Goal: Transaction & Acquisition: Obtain resource

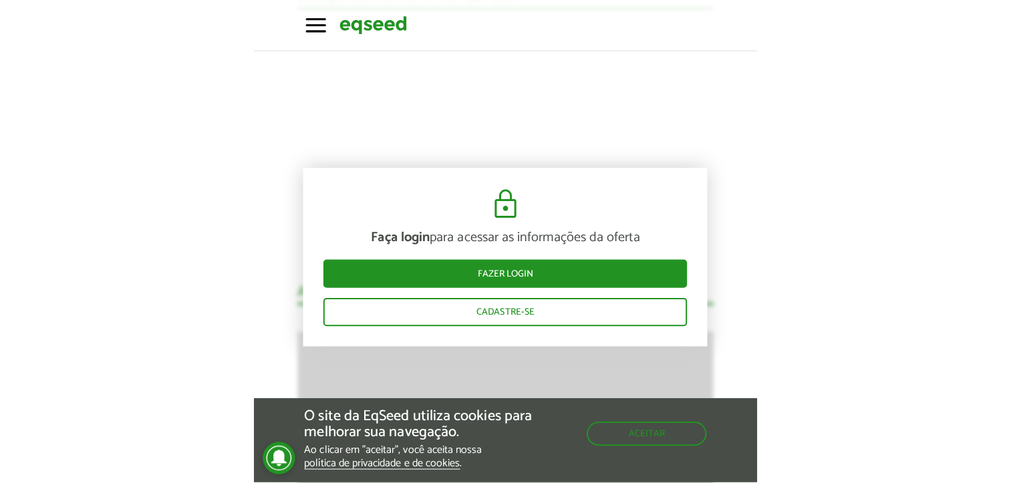
scroll to position [1418, 0]
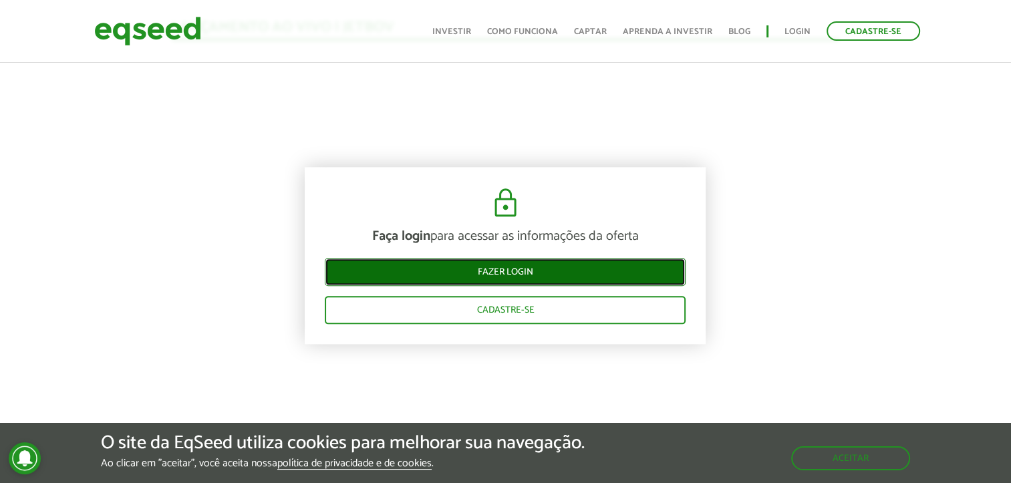
click at [498, 274] on link "Fazer login" at bounding box center [505, 272] width 361 height 28
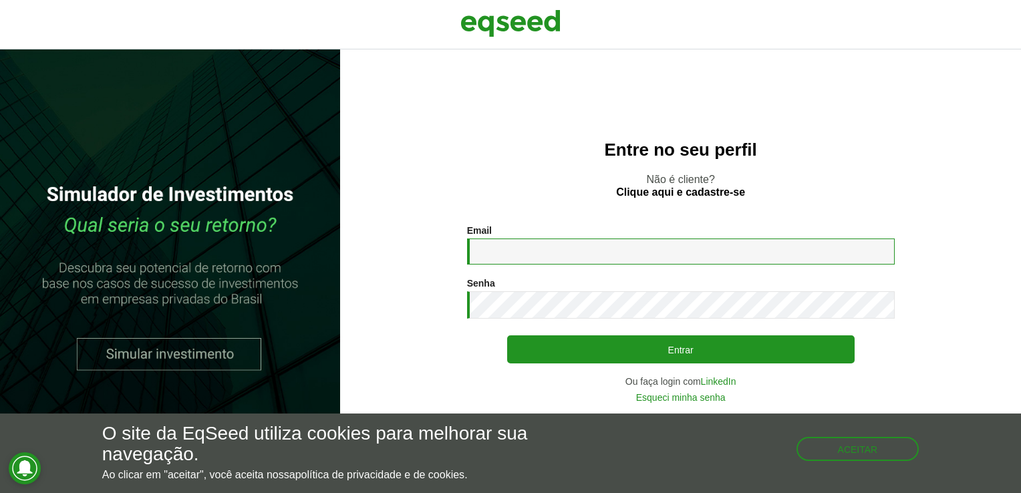
click at [540, 251] on input "Email *" at bounding box center [681, 251] width 428 height 26
type input "**********"
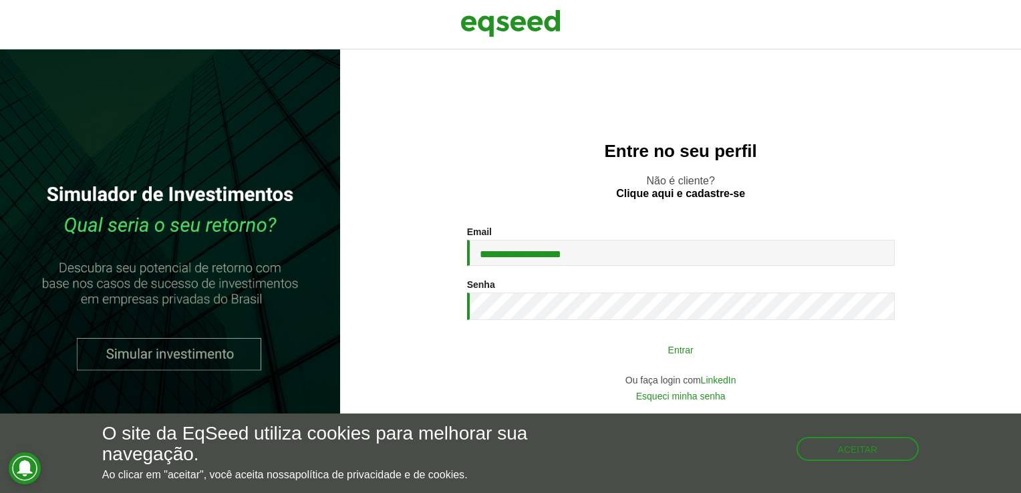
click at [784, 348] on button "Entrar" at bounding box center [680, 349] width 347 height 25
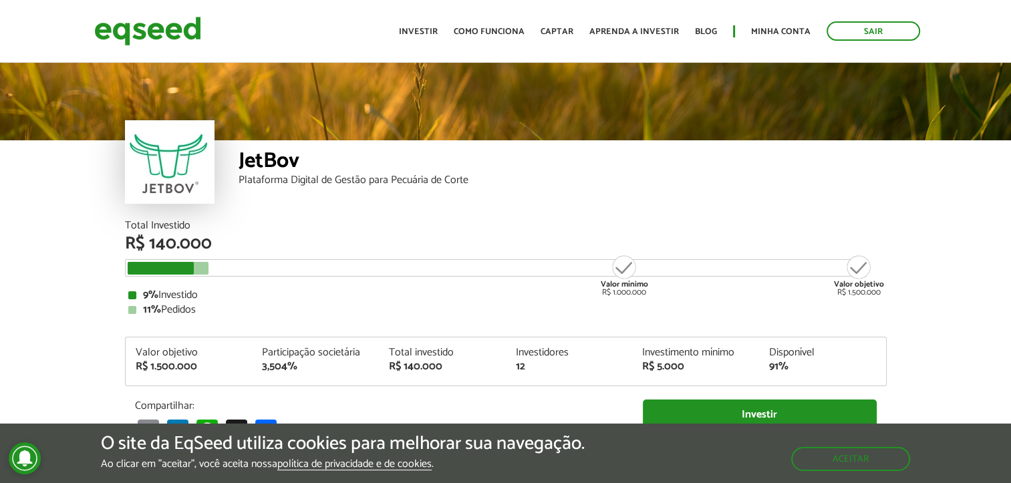
scroll to position [1385, 0]
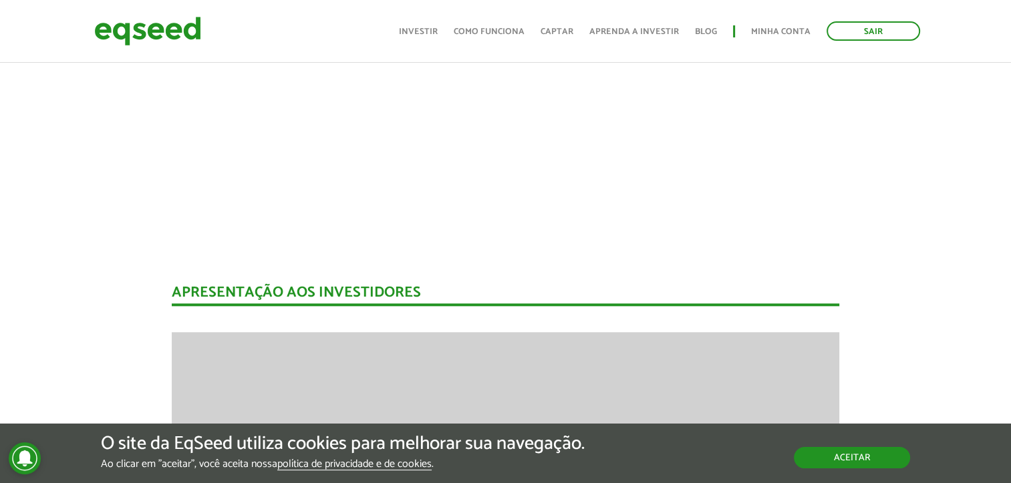
click at [844, 447] on button "Aceitar" at bounding box center [852, 457] width 116 height 21
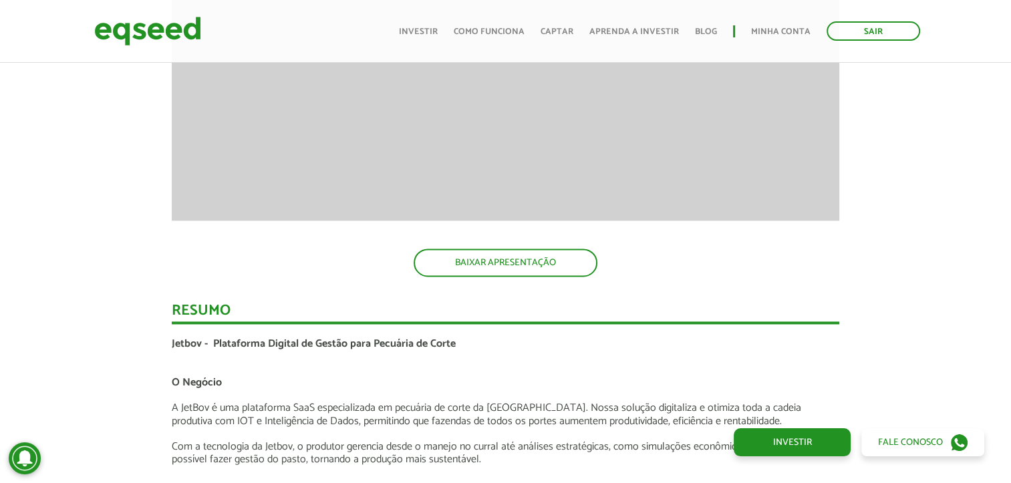
scroll to position [1981, 0]
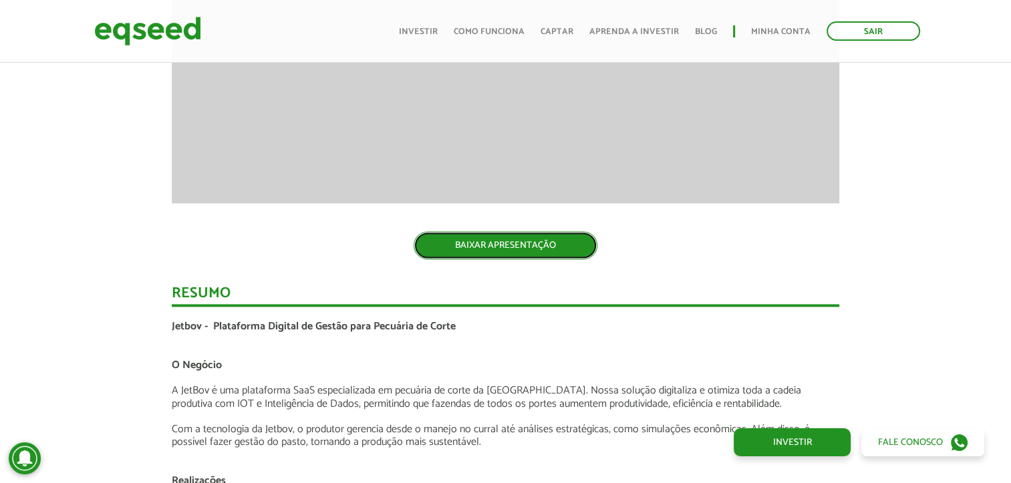
click at [532, 240] on link "BAIXAR APRESENTAÇÃO" at bounding box center [505, 245] width 184 height 28
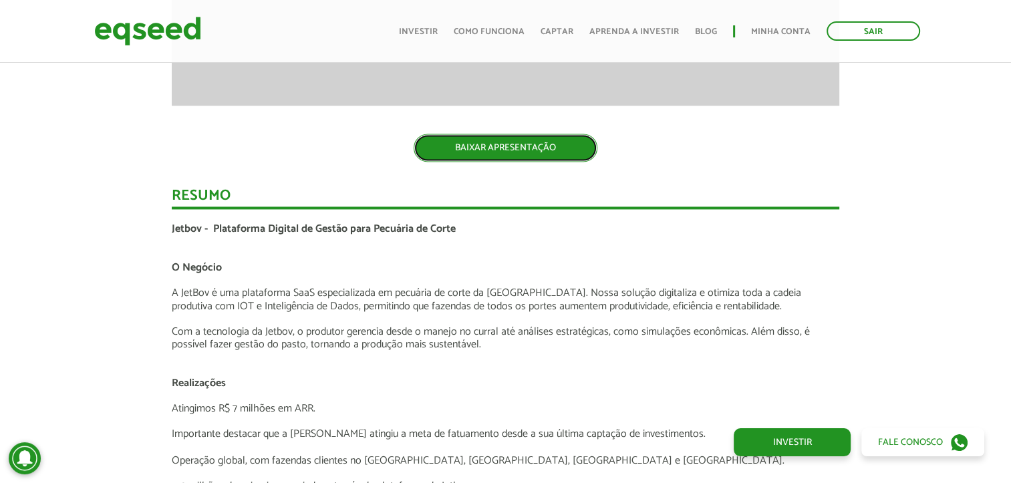
scroll to position [2048, 0]
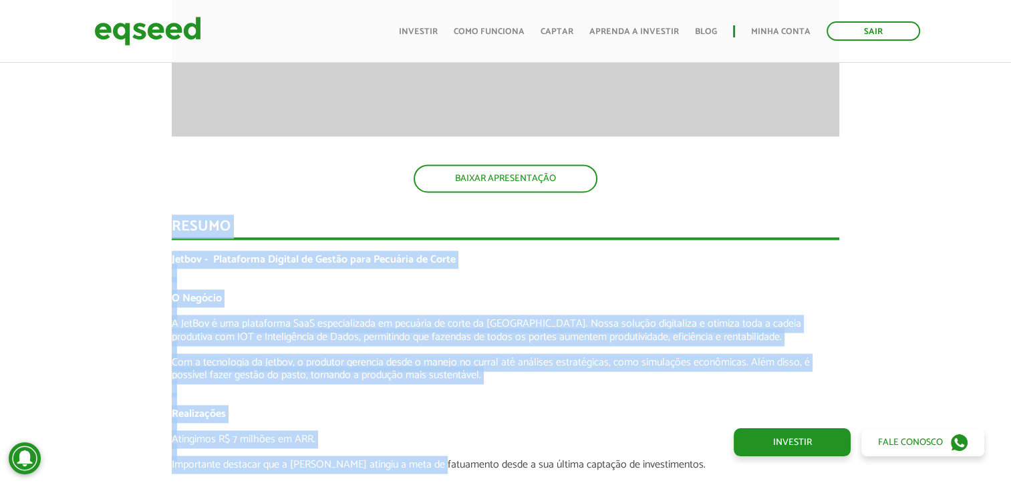
drag, startPoint x: 173, startPoint y: 220, endPoint x: 434, endPoint y: 466, distance: 358.2
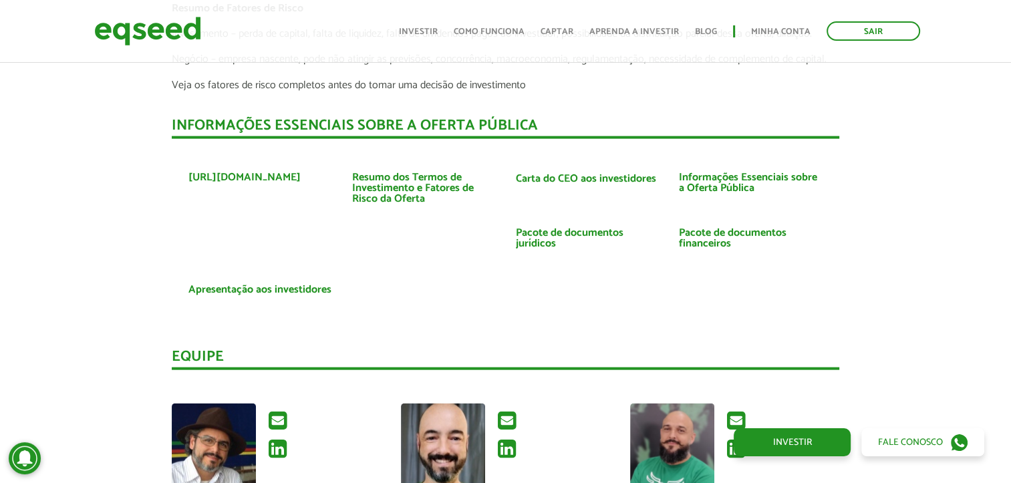
scroll to position [2983, 0]
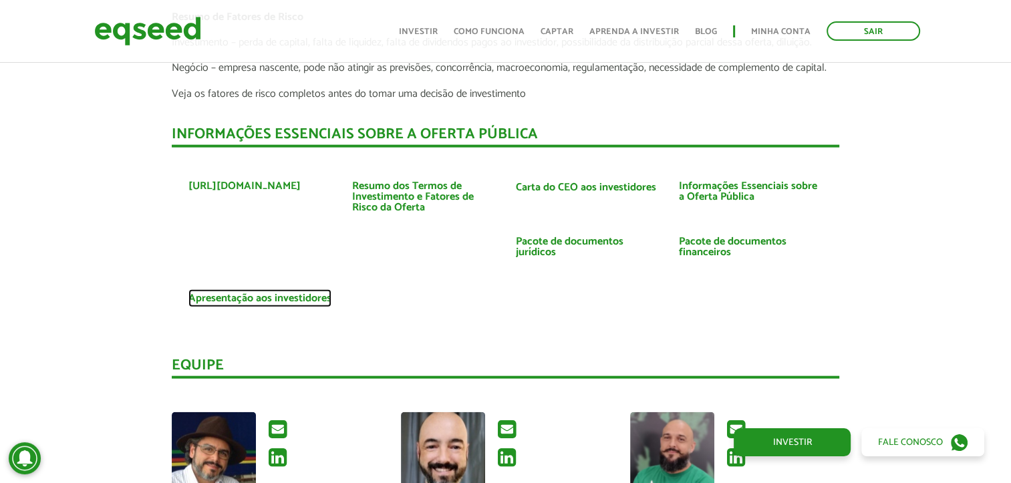
click at [263, 295] on link "Apresentação aos investidores" at bounding box center [259, 298] width 143 height 11
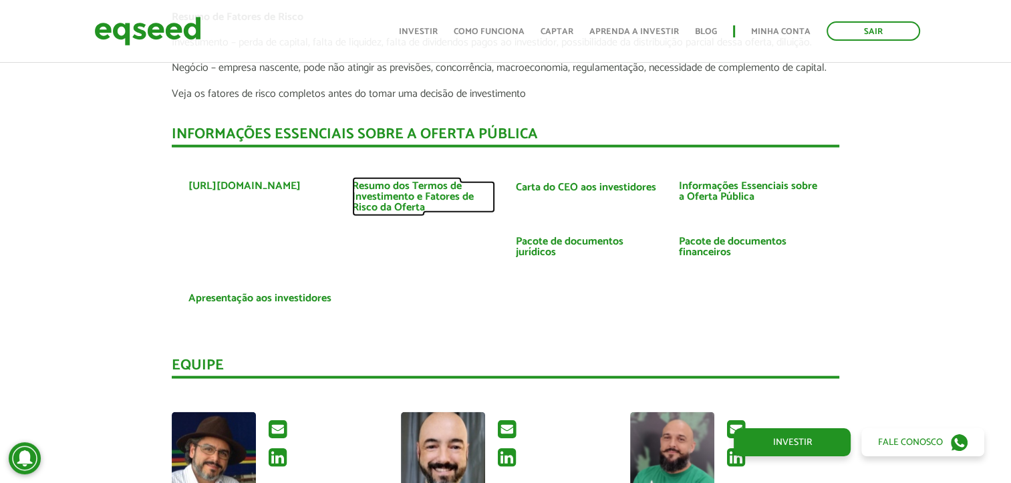
click at [433, 195] on link "Resumo dos Termos de Investimento e Fatores de Risco da Oferta" at bounding box center [424, 197] width 144 height 32
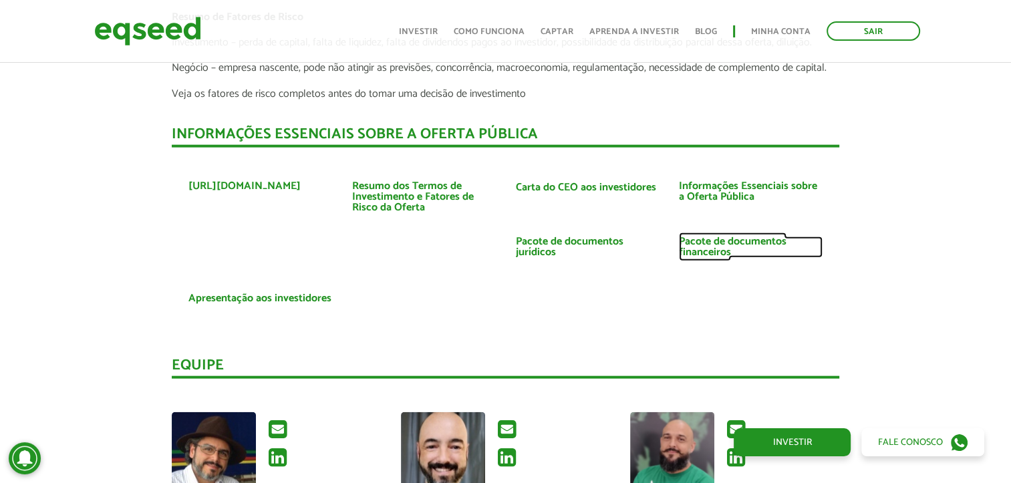
click at [725, 245] on link "Pacote de documentos financeiros" at bounding box center [751, 246] width 144 height 21
